Goal: Information Seeking & Learning: Understand process/instructions

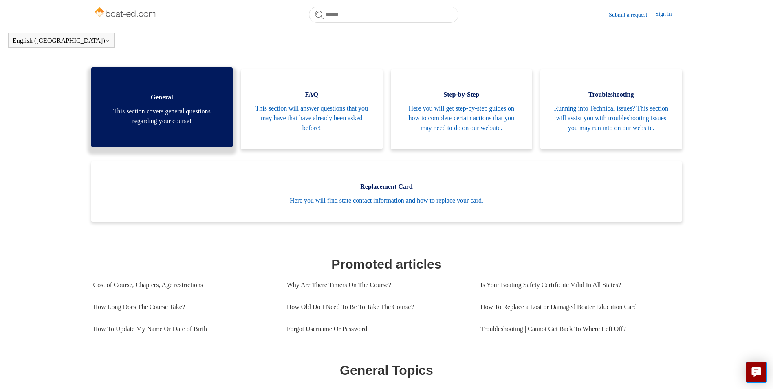
scroll to position [181, 0]
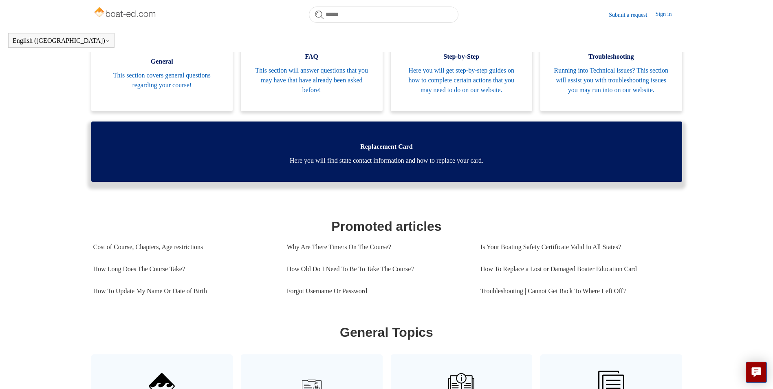
click at [371, 165] on span "Here you will find state contact information and how to replace your card." at bounding box center [386, 161] width 566 height 10
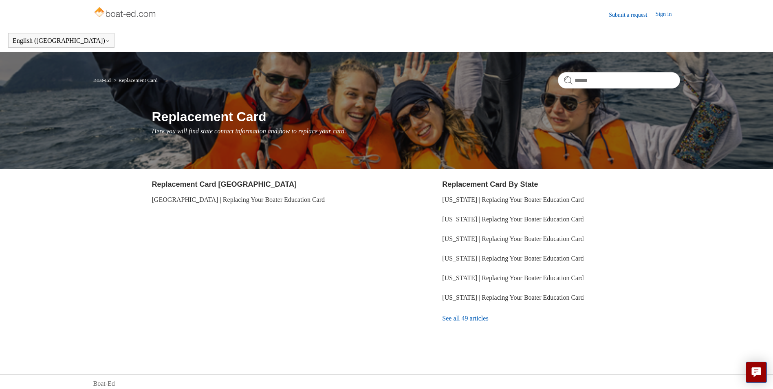
click at [471, 318] on link "See all 49 articles" at bounding box center [560, 318] width 237 height 22
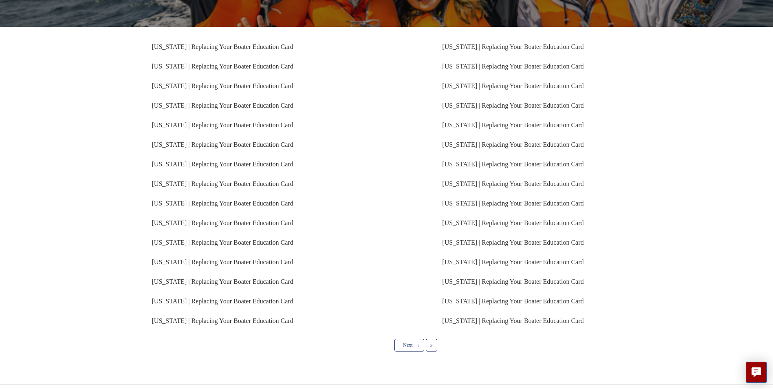
scroll to position [142, 0]
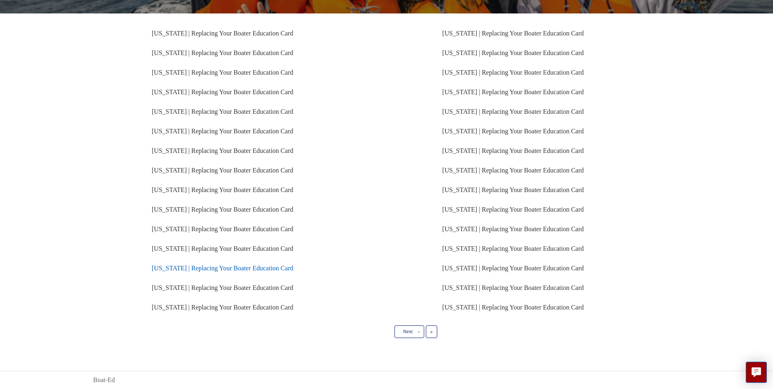
click at [194, 268] on link "[US_STATE] | Replacing Your Boater Education Card" at bounding box center [222, 267] width 141 height 7
